Goal: Task Accomplishment & Management: Manage account settings

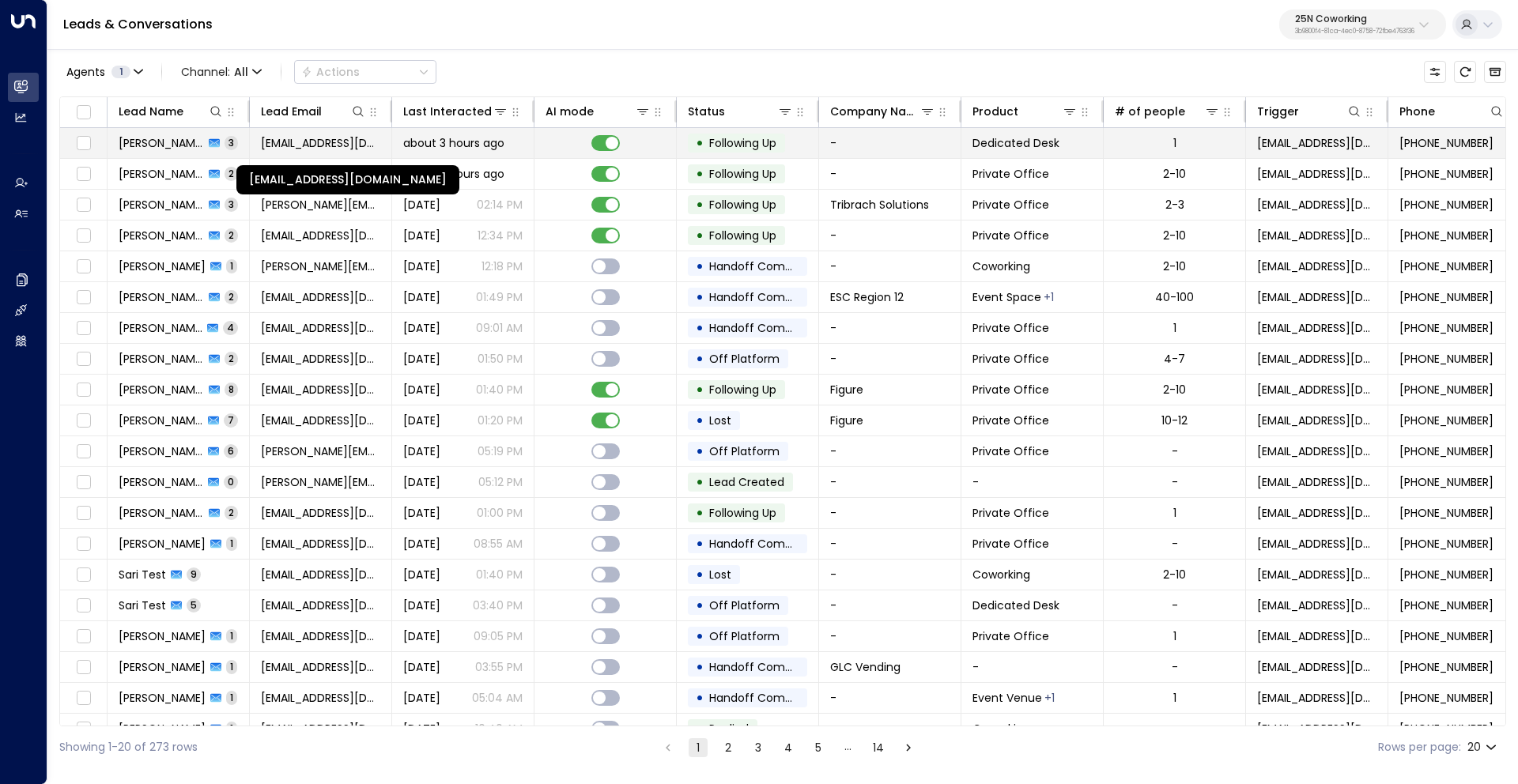
click at [286, 143] on span "[EMAIL_ADDRESS][DOMAIN_NAME]" at bounding box center [320, 143] width 120 height 16
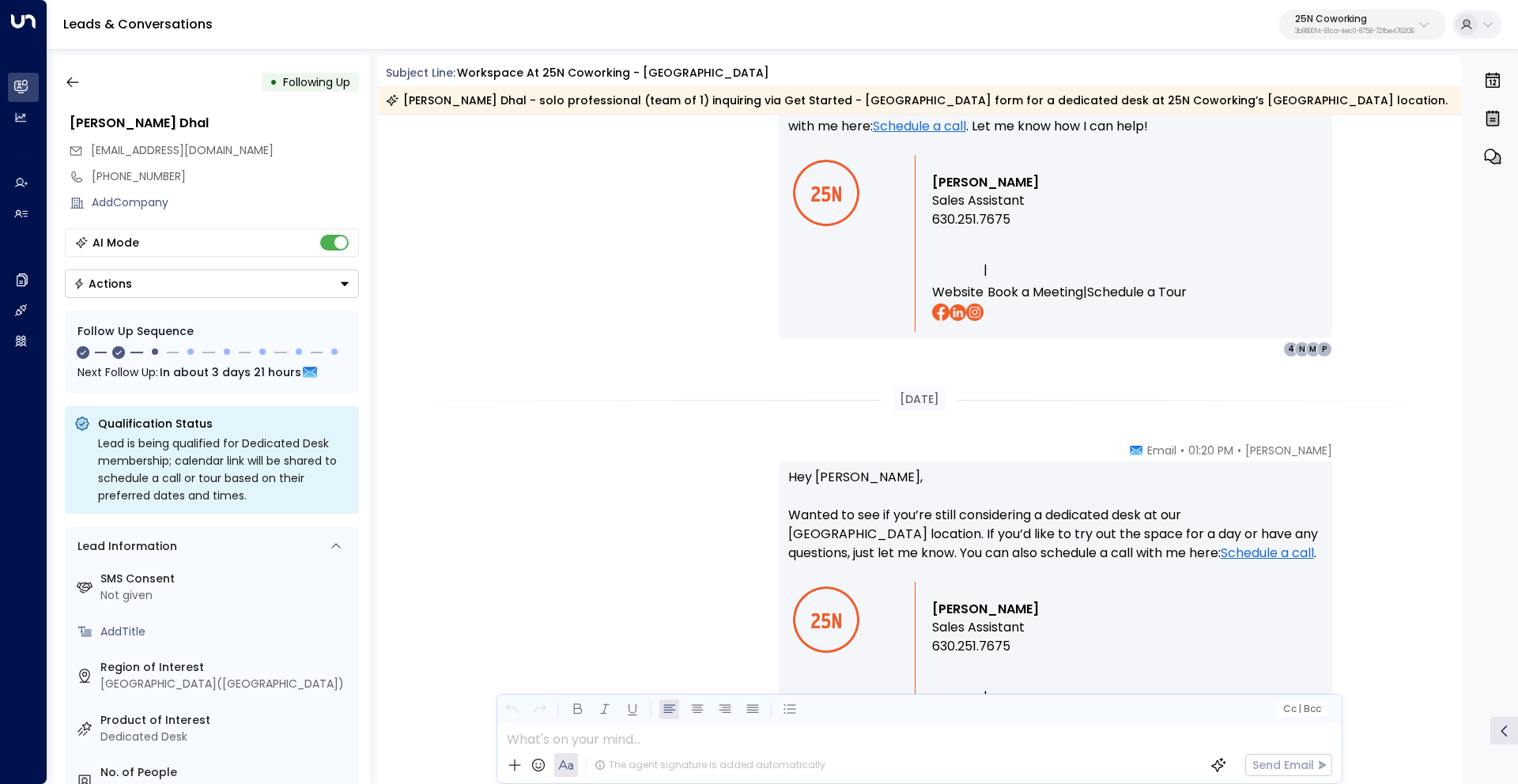
scroll to position [1955, 0]
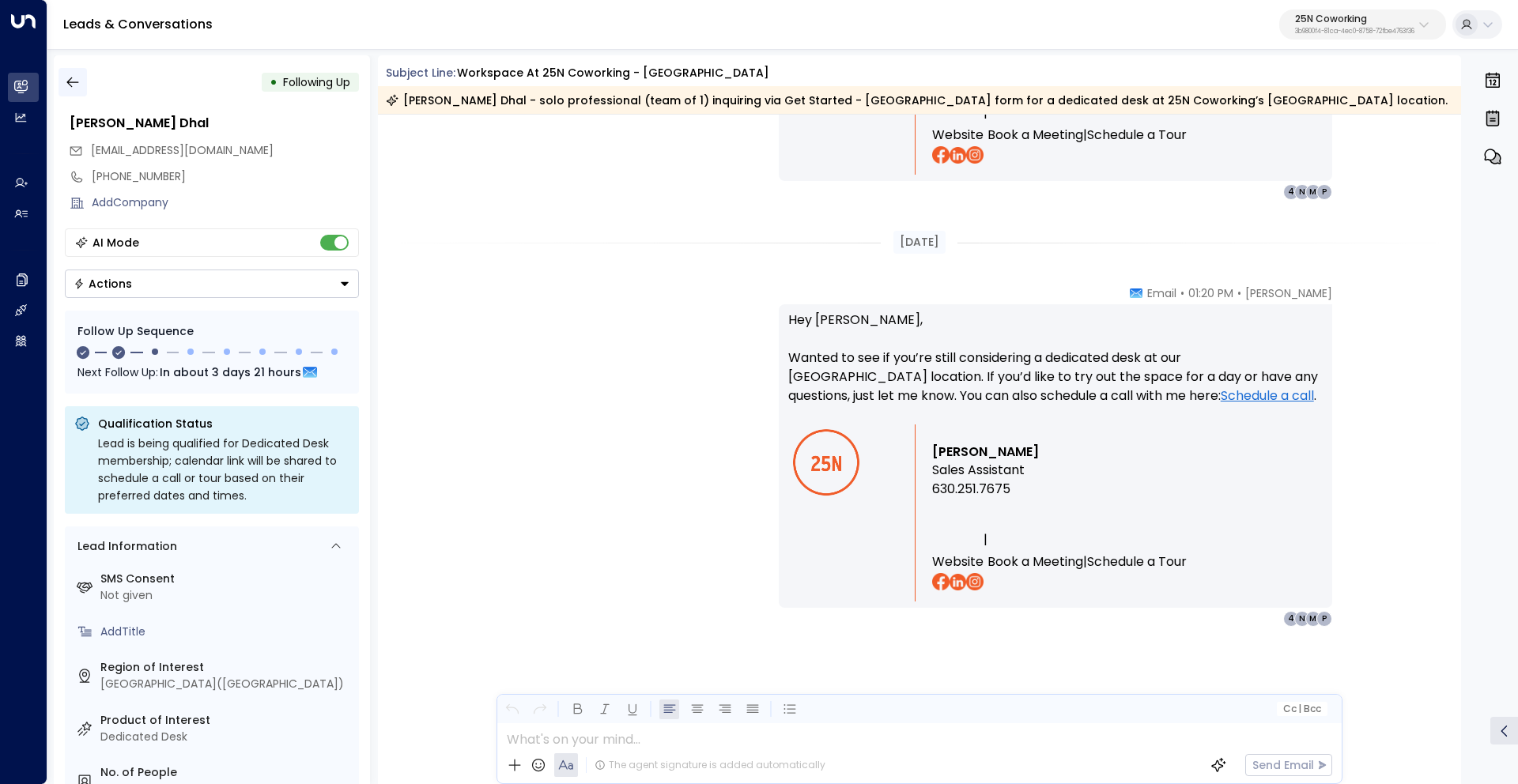
click at [82, 82] on button "button" at bounding box center [73, 82] width 29 height 29
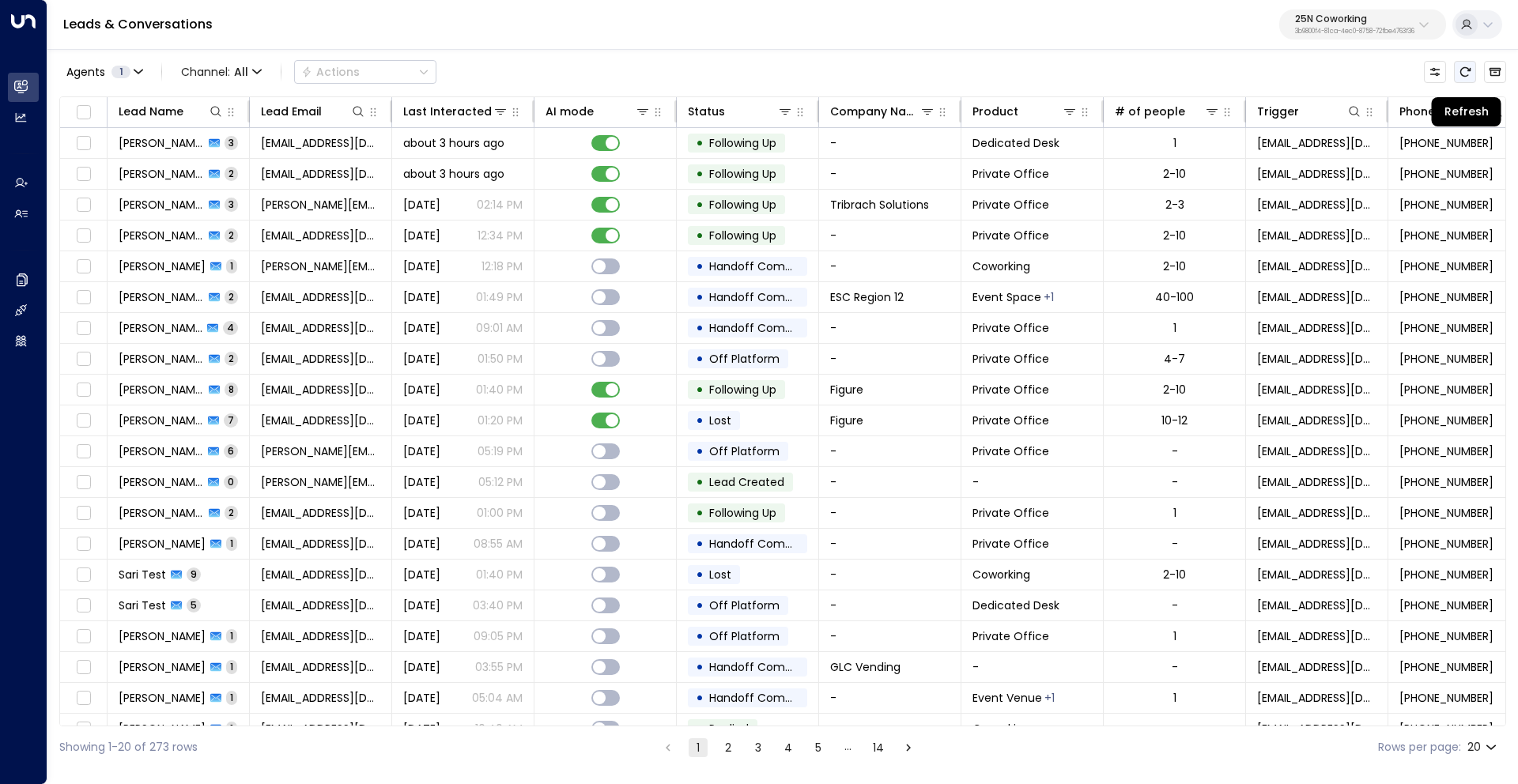
click at [1465, 72] on icon "Refresh" at bounding box center [1464, 72] width 12 height 12
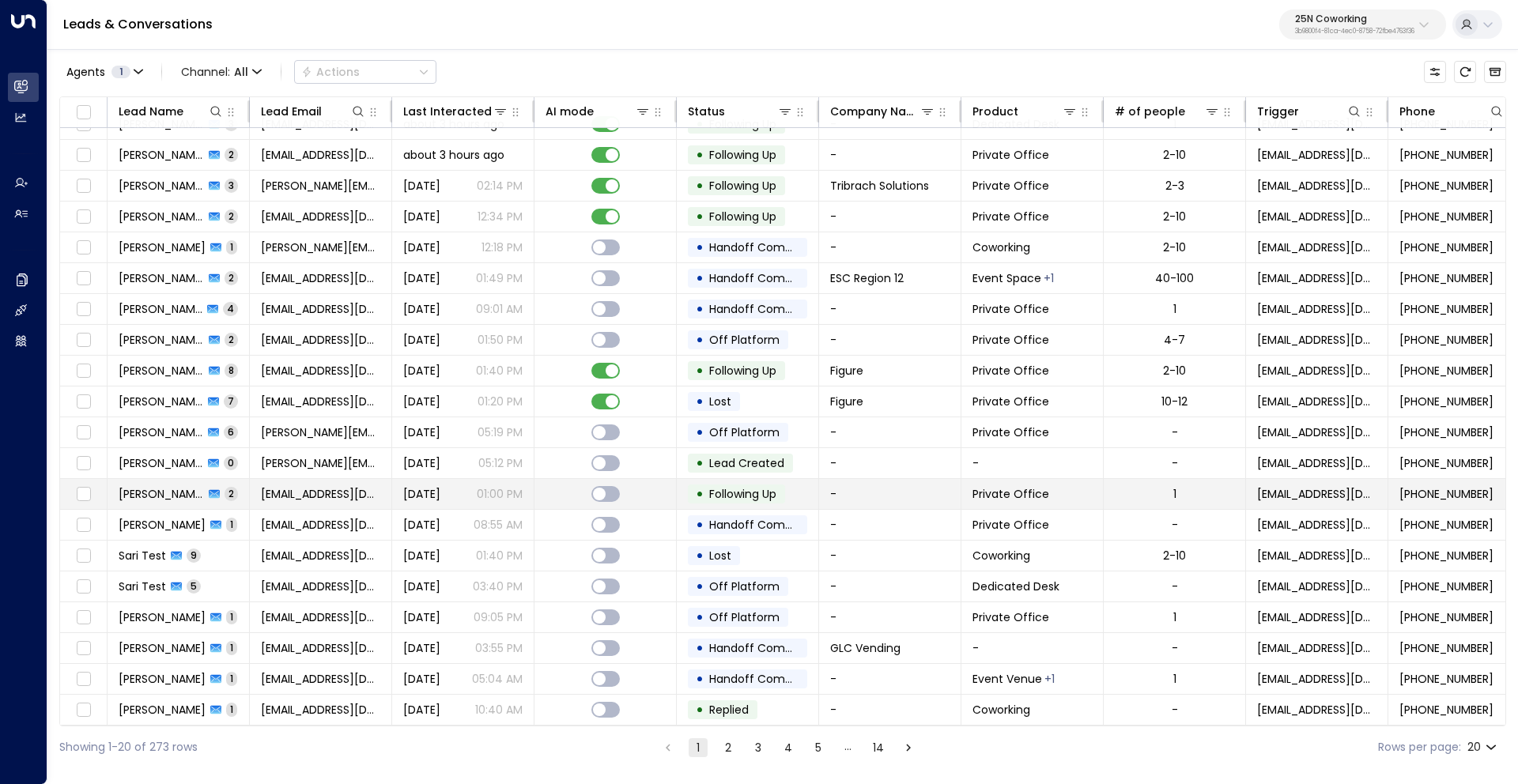
scroll to position [24, 8]
